Goal: Task Accomplishment & Management: Use online tool/utility

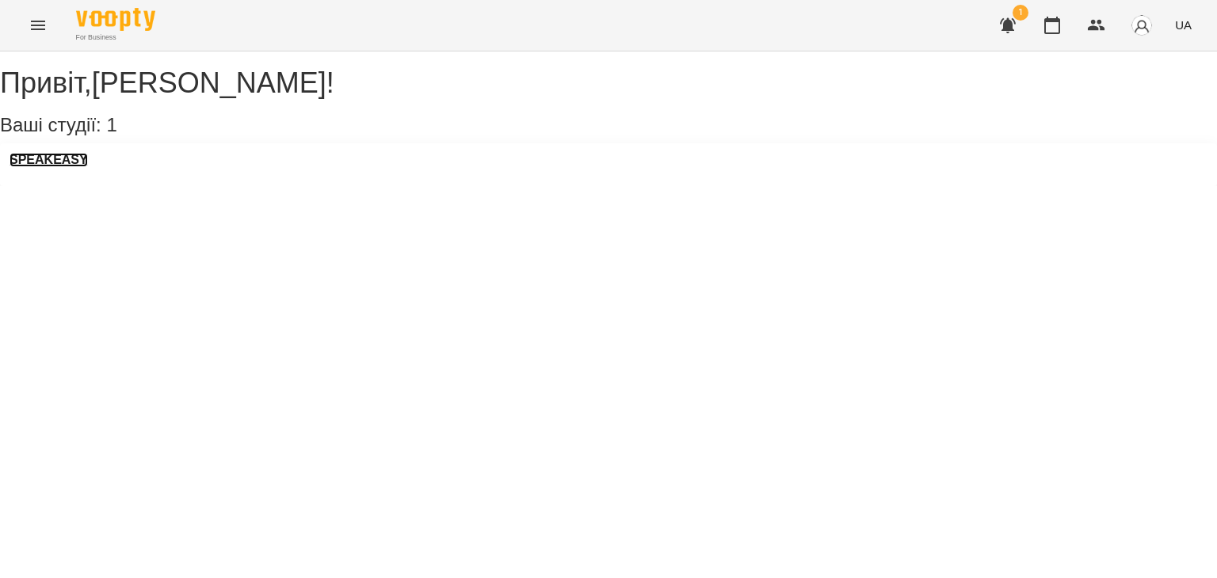
click at [88, 167] on h3 "SPEAKEASY" at bounding box center [49, 160] width 78 height 14
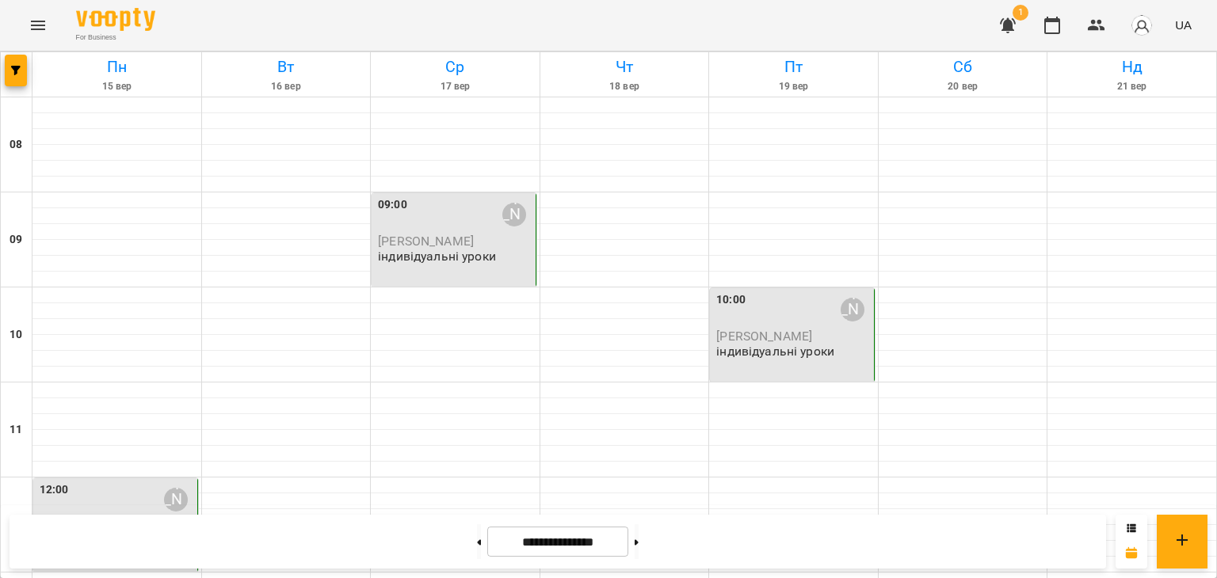
scroll to position [935, 0]
click at [477, 527] on button at bounding box center [479, 541] width 4 height 35
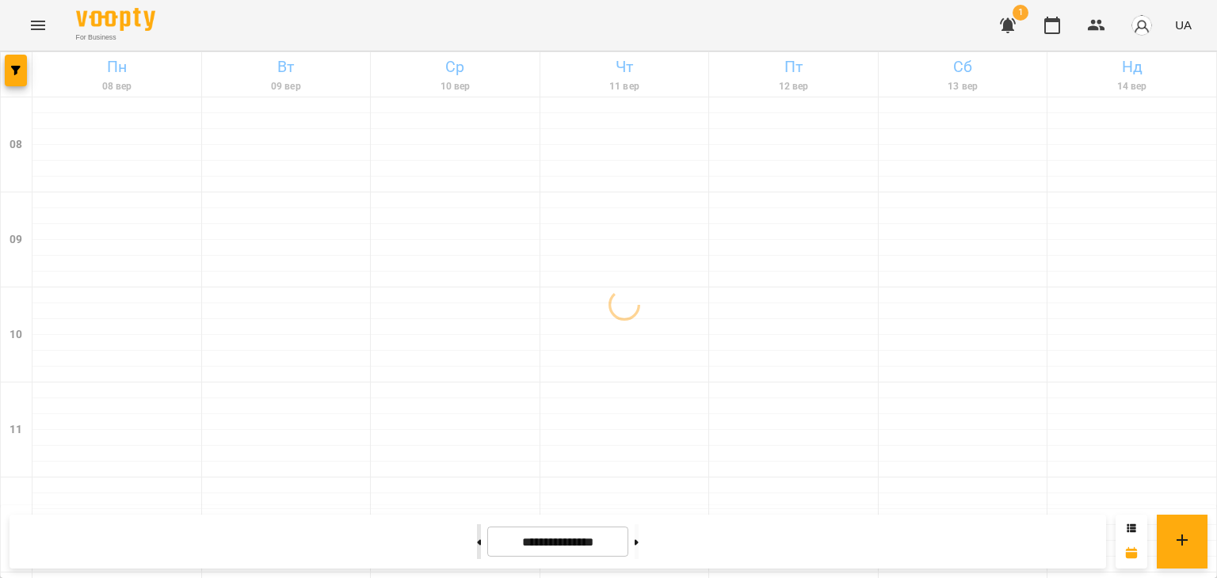
click at [477, 527] on button at bounding box center [479, 541] width 4 height 35
click at [638, 543] on button at bounding box center [636, 541] width 4 height 35
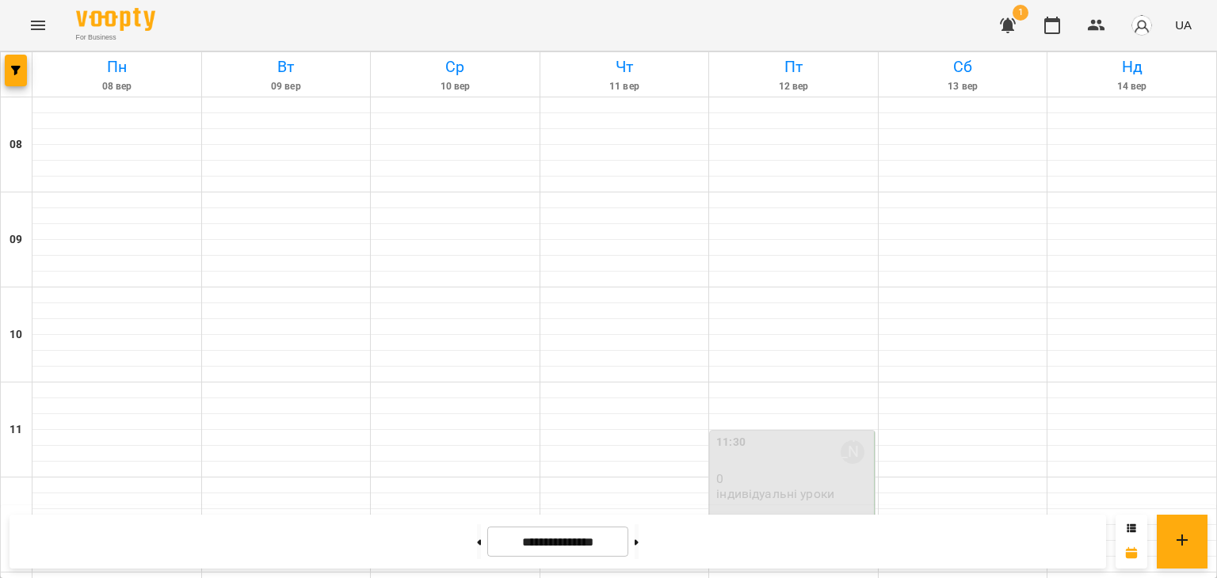
scroll to position [1016, 0]
click at [638, 545] on button at bounding box center [636, 541] width 4 height 35
type input "**********"
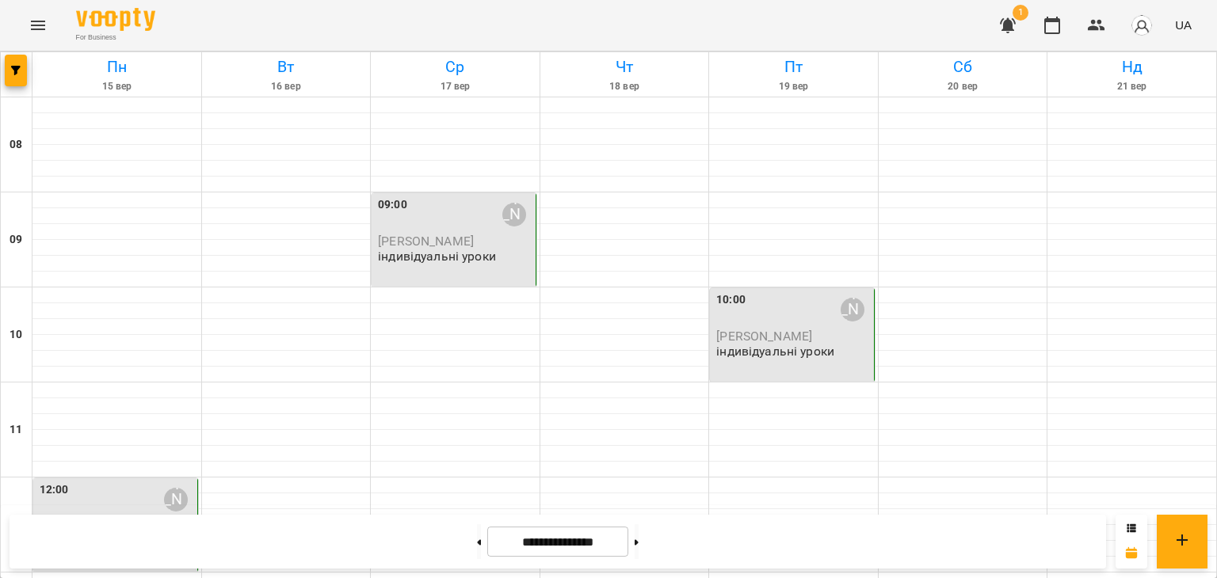
scroll to position [3, 0]
click at [398, 219] on div "09:00" at bounding box center [392, 214] width 29 height 36
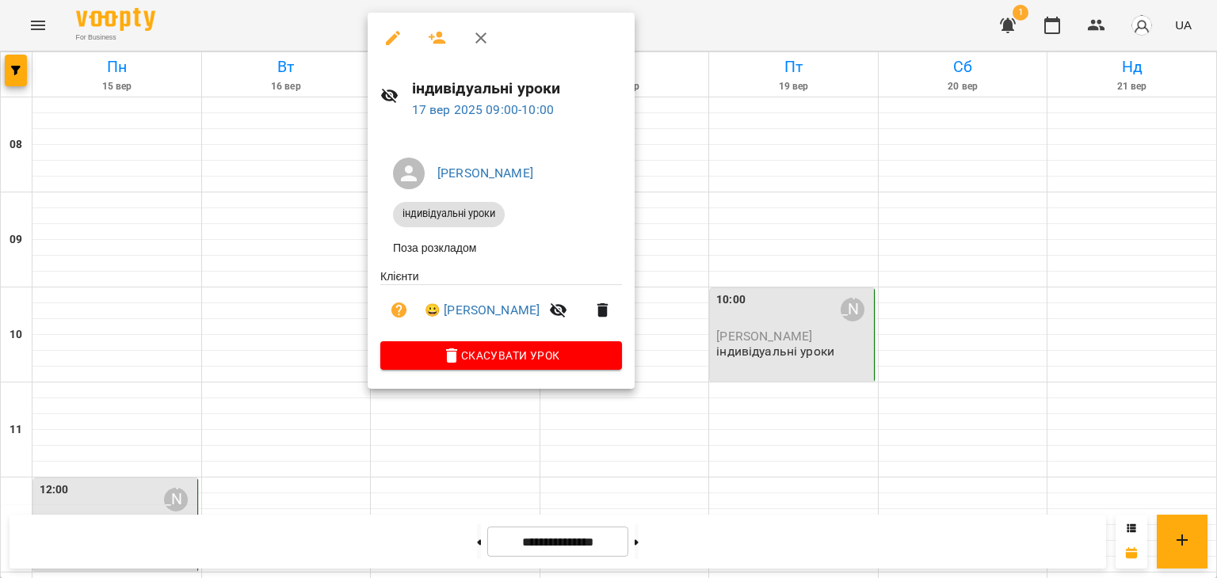
click at [776, 304] on div at bounding box center [608, 289] width 1217 height 578
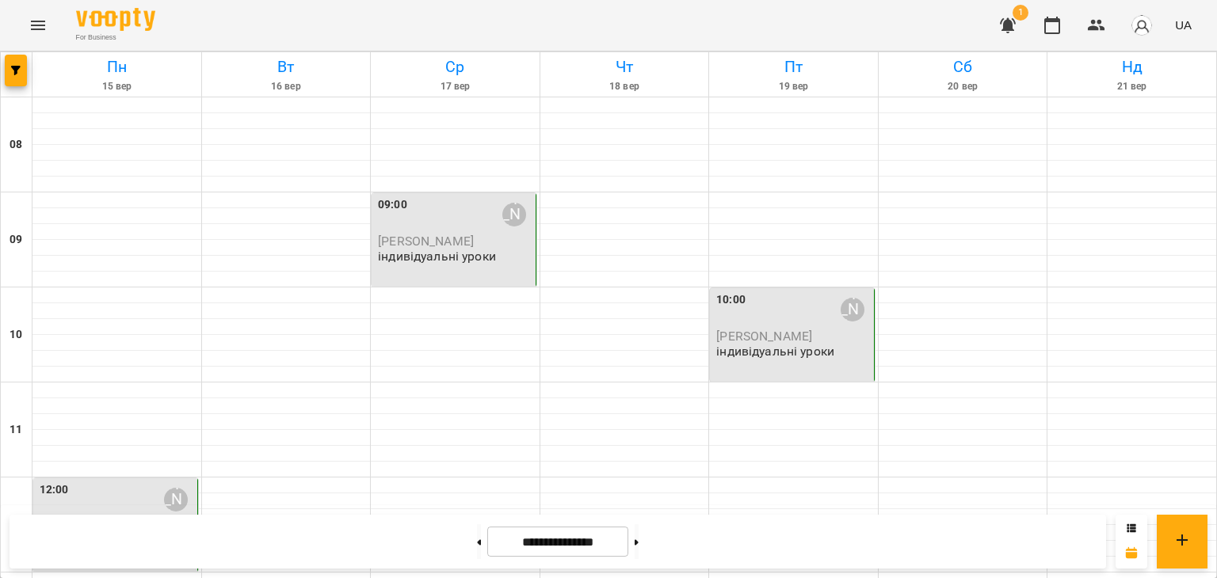
click at [776, 304] on div "10:00 [PERSON_NAME]" at bounding box center [793, 309] width 154 height 36
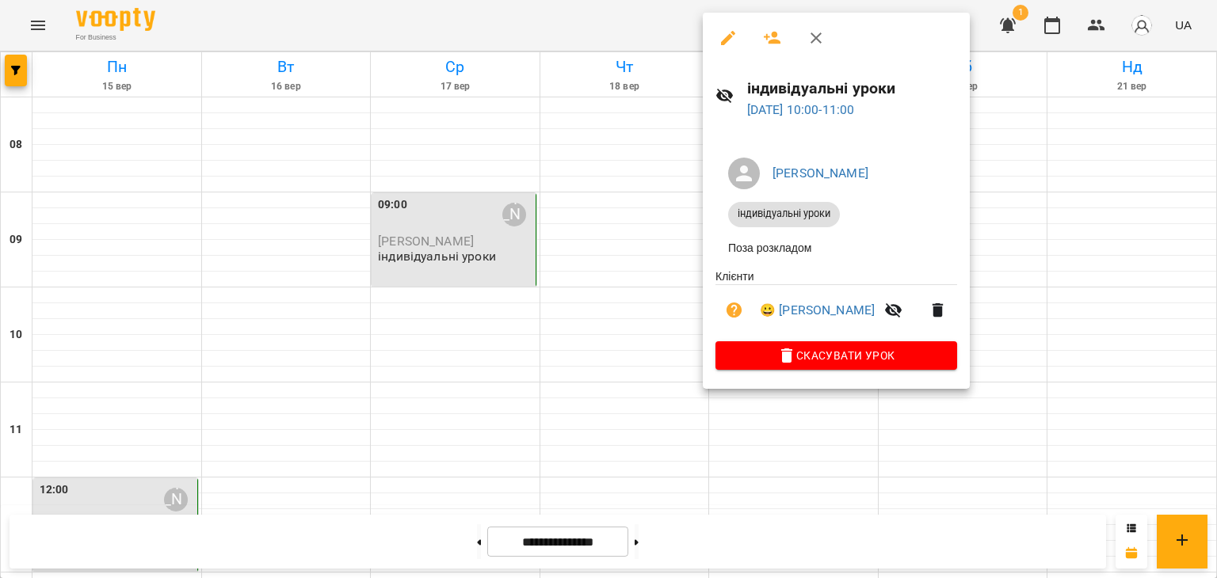
click at [641, 295] on div at bounding box center [608, 289] width 1217 height 578
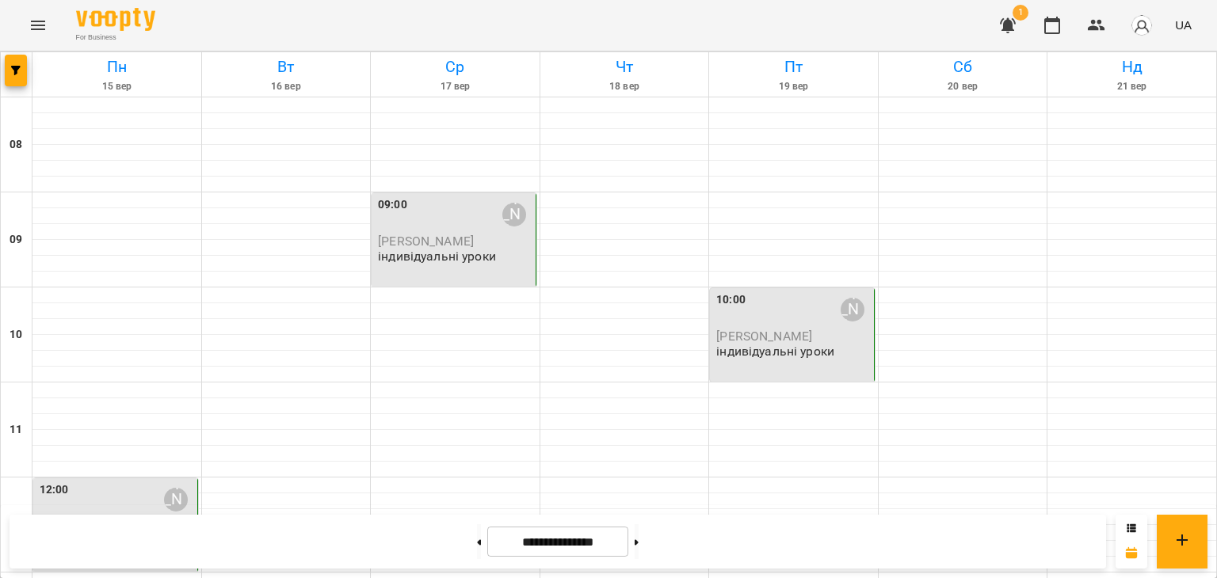
scroll to position [585, 0]
